Goal: Transaction & Acquisition: Purchase product/service

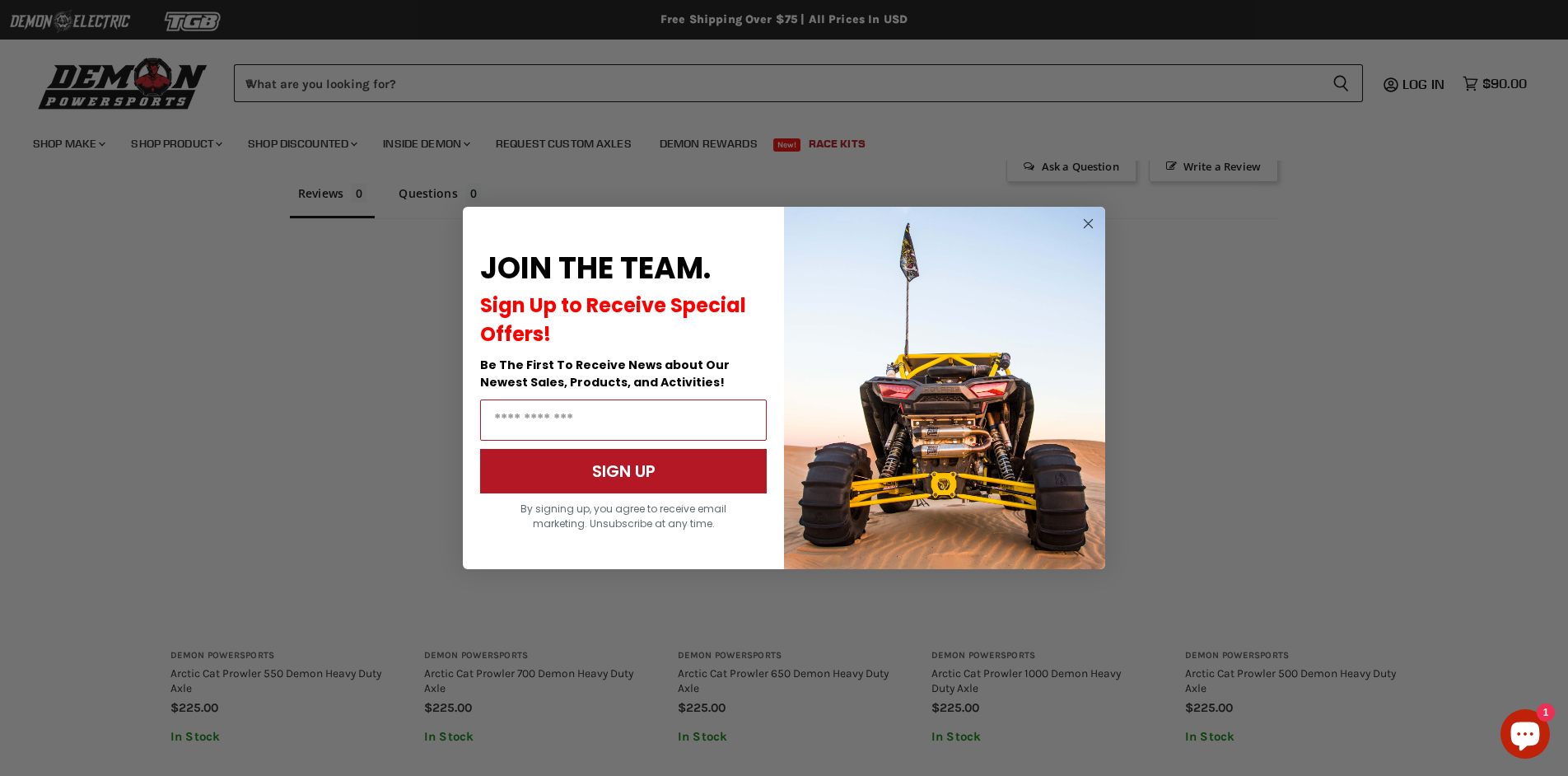
scroll to position [1025, 0]
